Goal: Find specific page/section: Find specific page/section

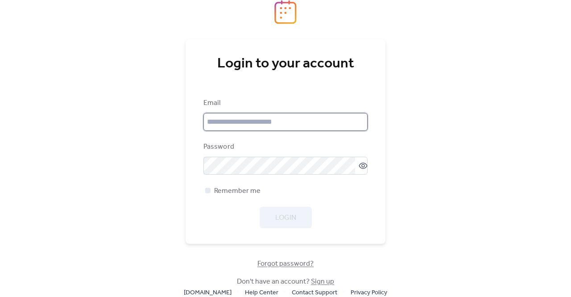
click at [246, 120] on input "email" at bounding box center [285, 122] width 164 height 18
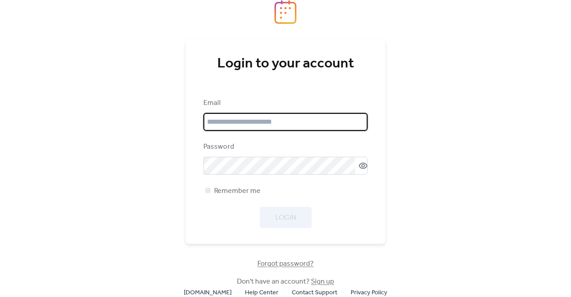
type input "**********"
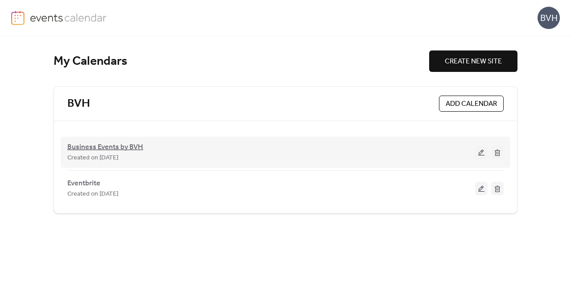
click at [128, 145] on span "Business Events by BVH" at bounding box center [105, 147] width 76 height 11
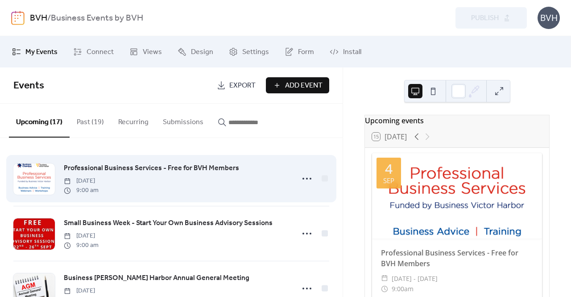
click at [136, 166] on span "Professional Business Services - Free for BVH Members" at bounding box center [151, 168] width 175 height 11
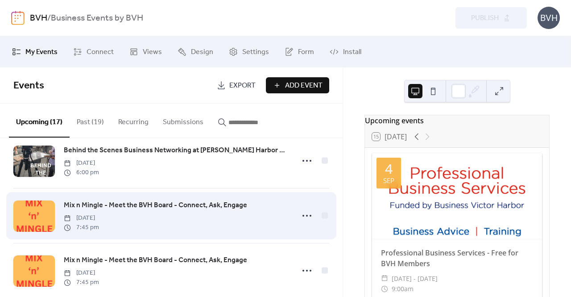
scroll to position [301, 0]
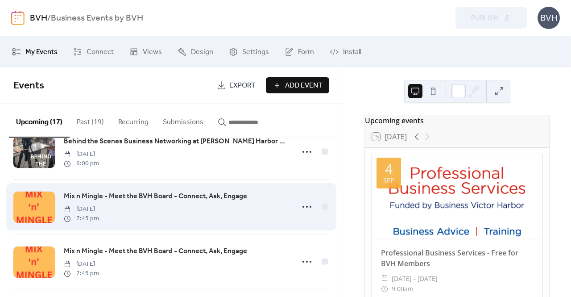
click at [162, 194] on span "Mix n Mingle - Meet the BVH Board - Connect, Ask, Engage" at bounding box center [155, 196] width 183 height 11
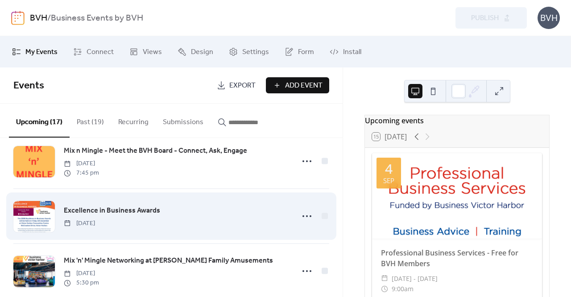
scroll to position [390, 0]
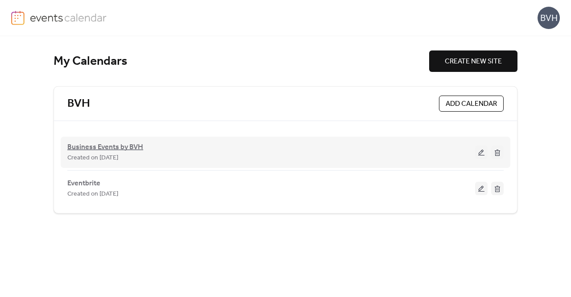
click at [120, 146] on span "Business Events by BVH" at bounding box center [105, 147] width 76 height 11
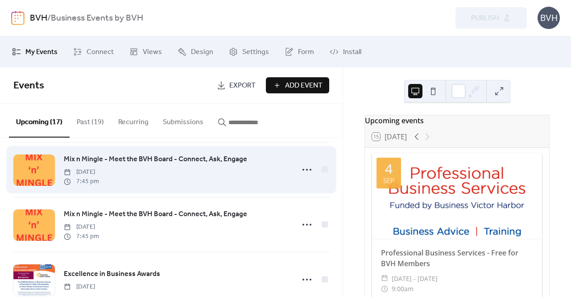
scroll to position [335, 0]
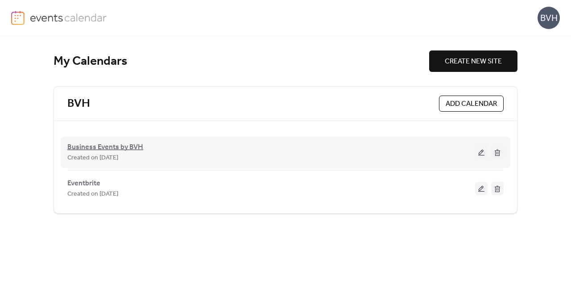
click at [110, 146] on span "Business Events by BVH" at bounding box center [105, 147] width 76 height 11
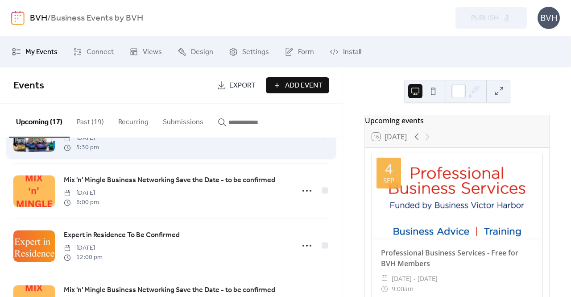
scroll to position [558, 0]
